Goal: Navigation & Orientation: Find specific page/section

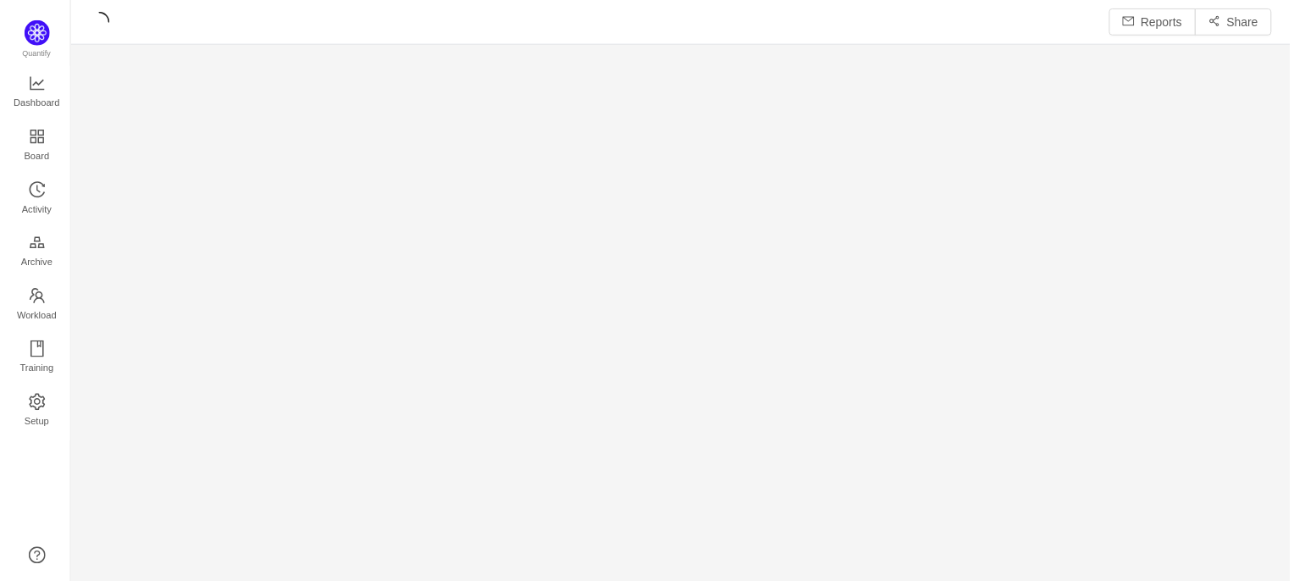
scroll to position [559, 1188]
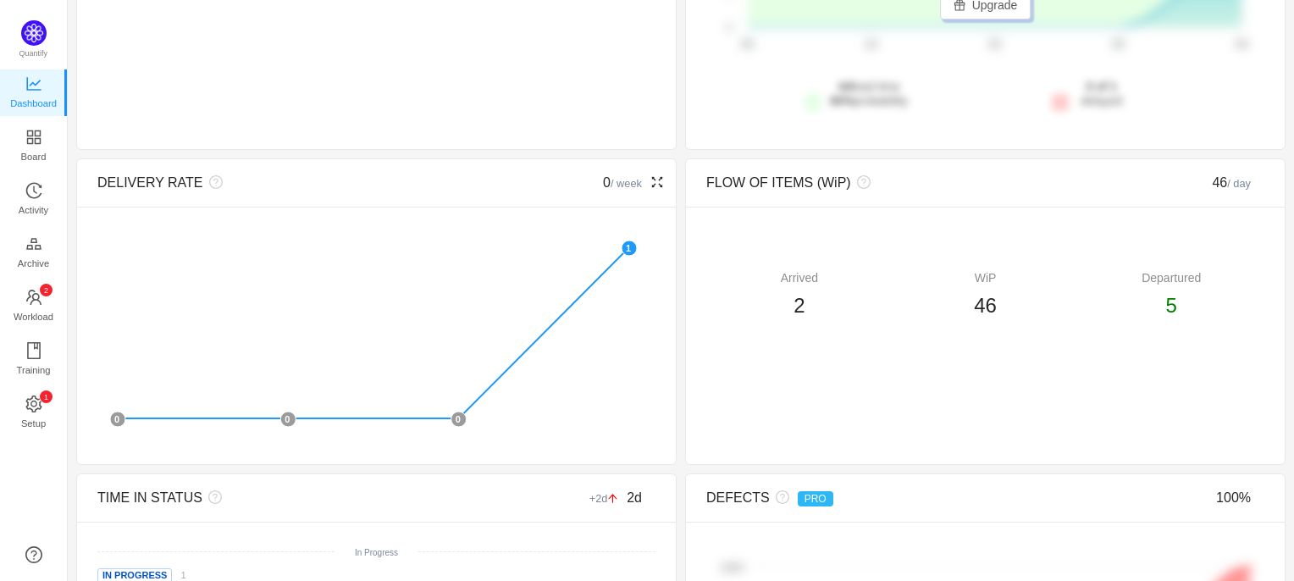
scroll to position [296, 0]
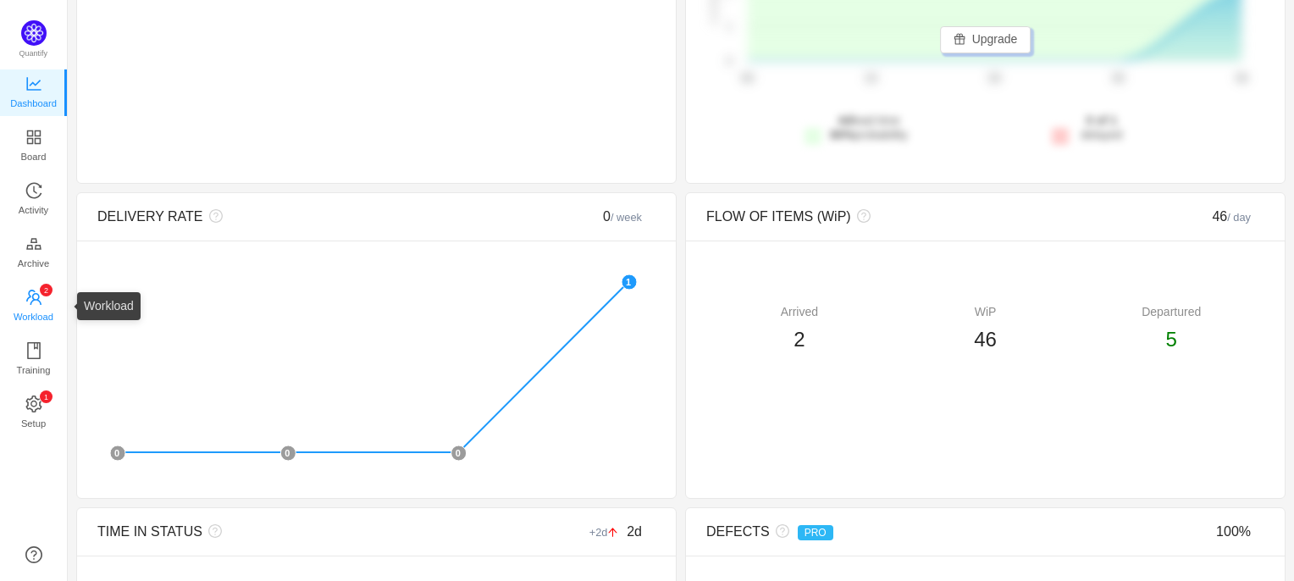
click at [27, 303] on span "Workload" at bounding box center [34, 317] width 40 height 34
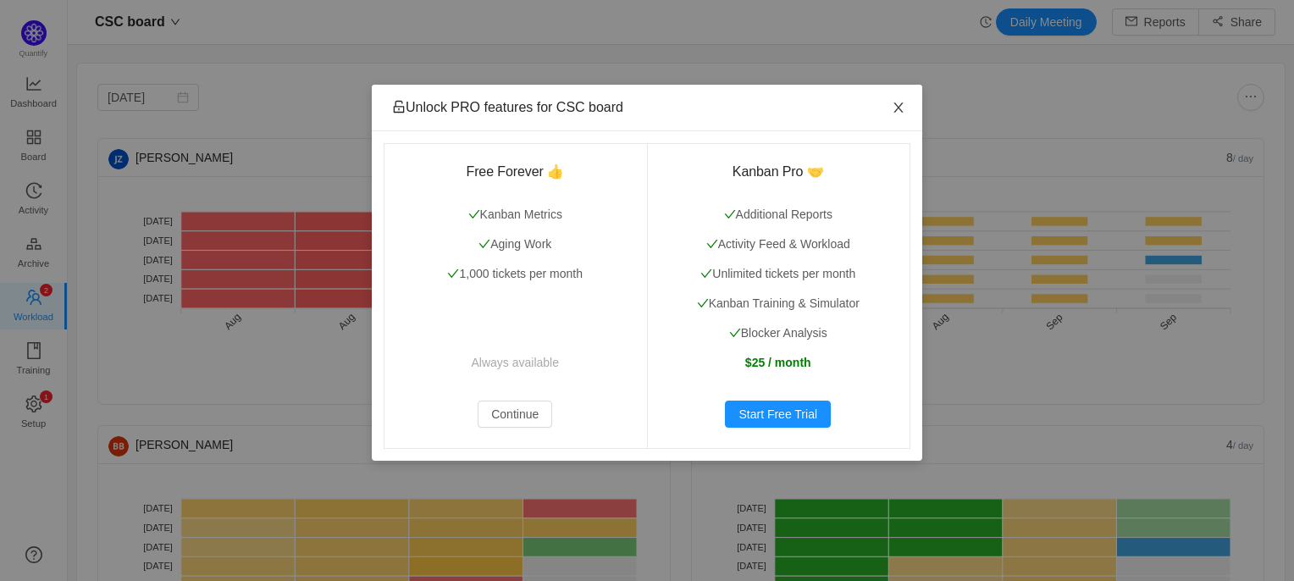
click at [898, 112] on icon "icon: close" at bounding box center [899, 108] width 14 height 14
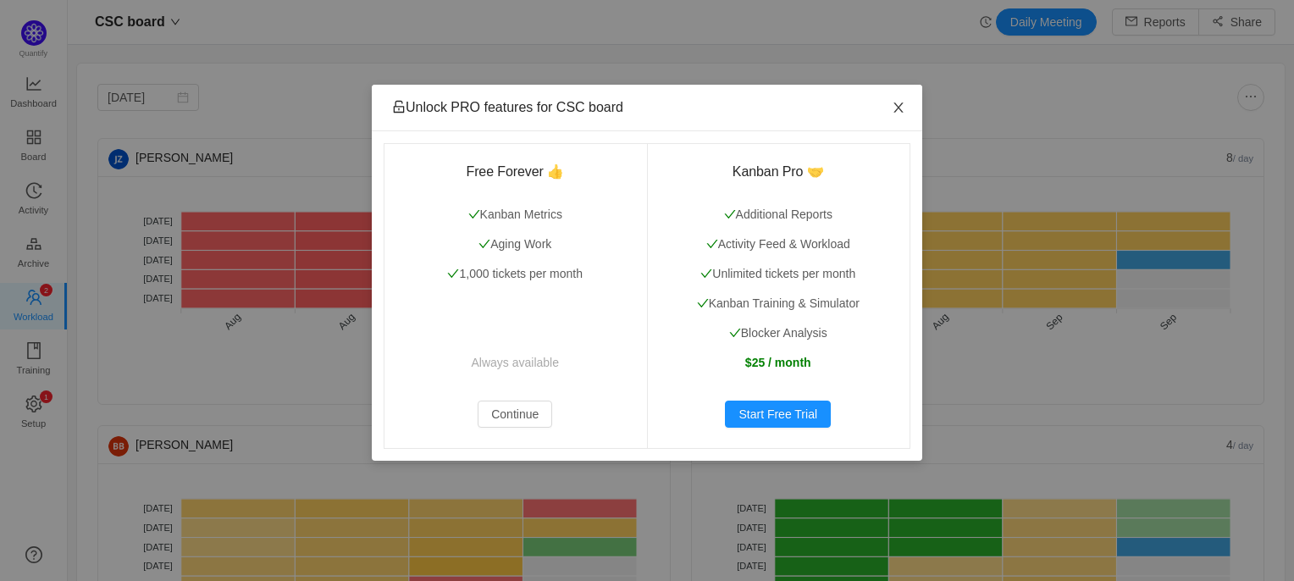
click at [897, 104] on icon "icon: close" at bounding box center [899, 108] width 14 height 14
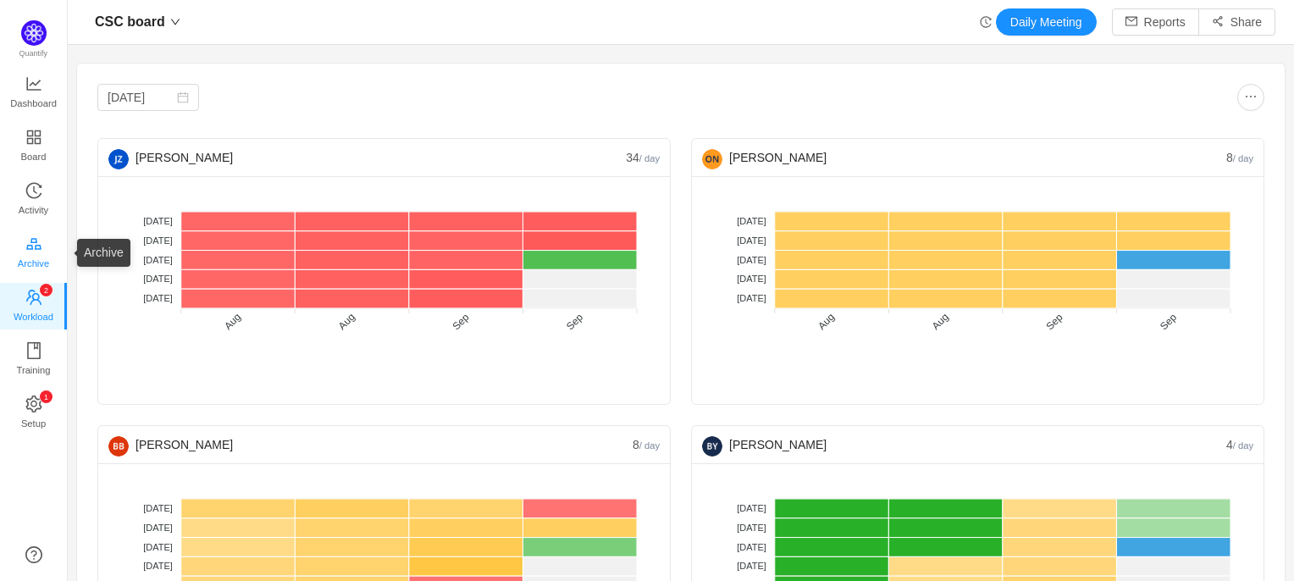
click at [32, 252] on body "CSC board Daily Meeting Reports Share [DATE] [PERSON_NAME] 34 / day No data No …" at bounding box center [647, 290] width 1294 height 581
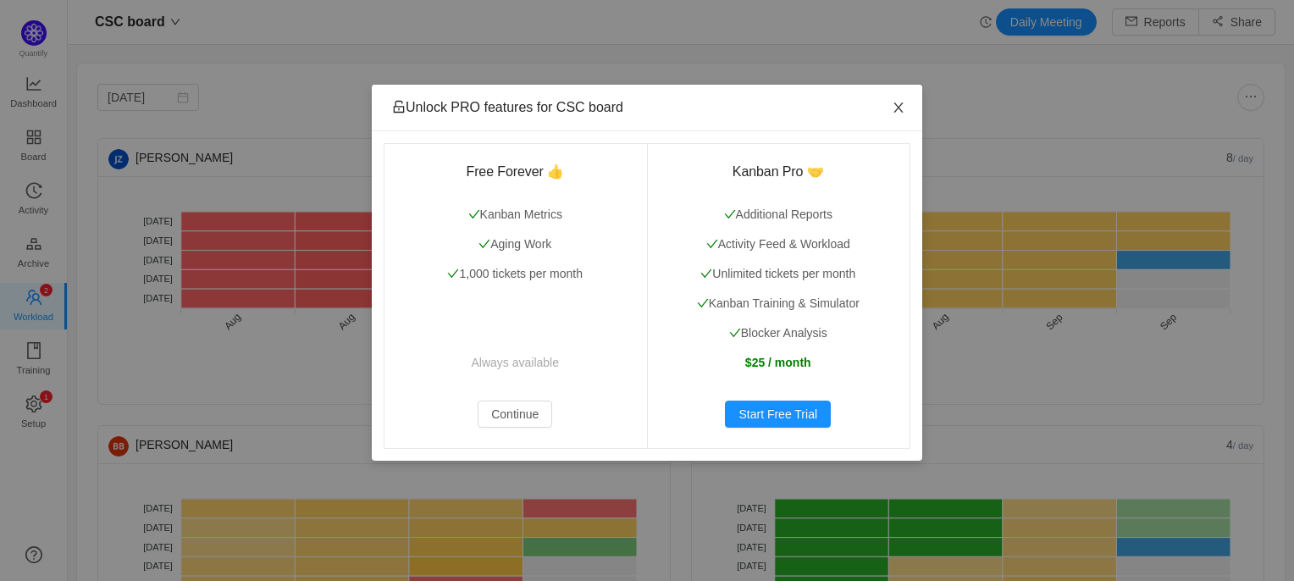
click at [901, 102] on icon "icon: close" at bounding box center [899, 108] width 14 height 14
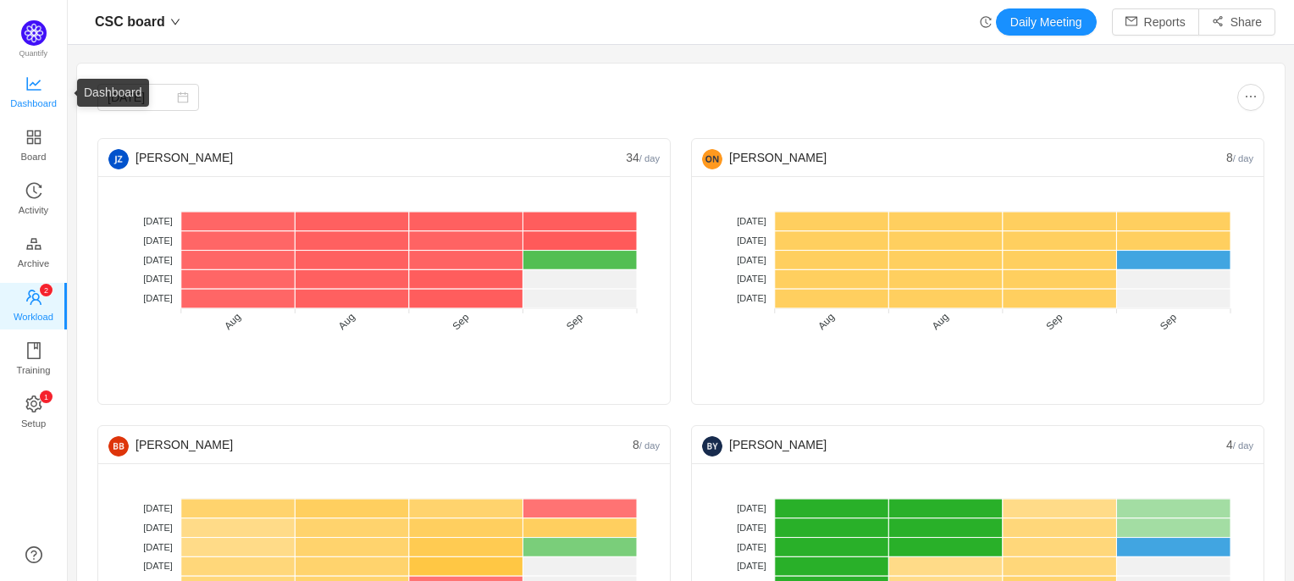
click at [30, 99] on span "Dashboard" at bounding box center [33, 103] width 47 height 34
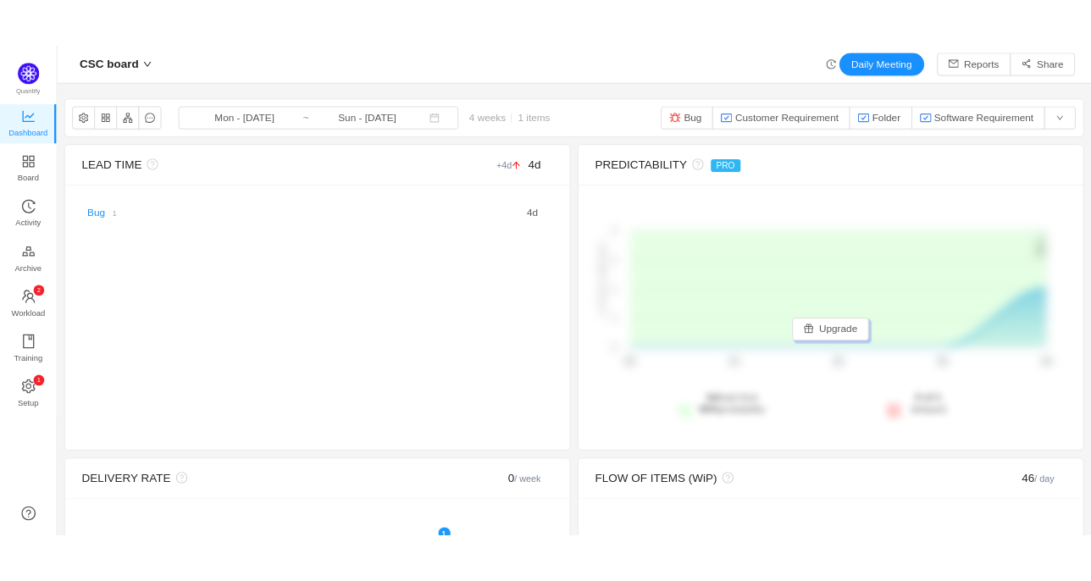
scroll to position [556, 984]
